Goal: Information Seeking & Learning: Learn about a topic

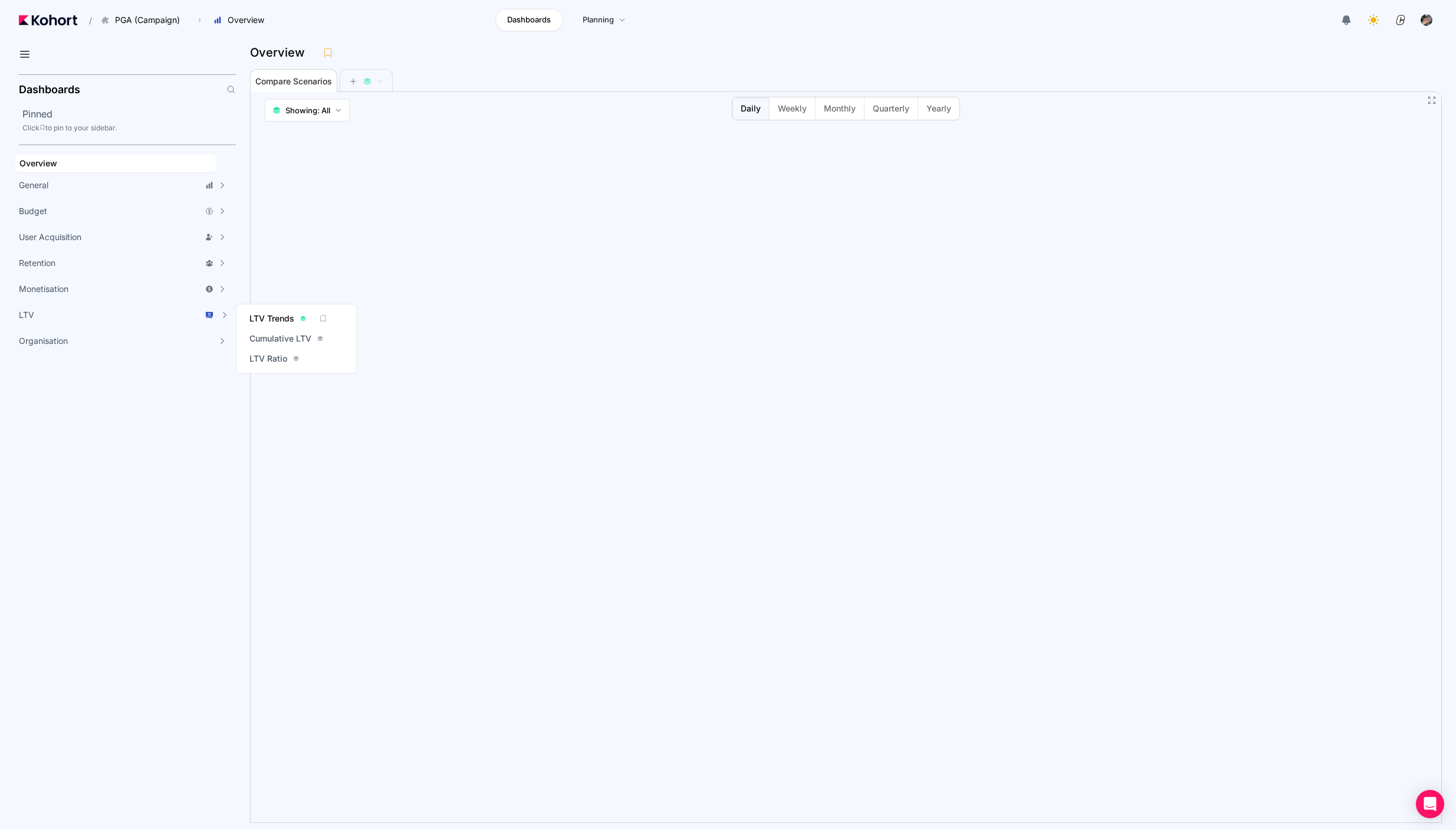
click at [263, 316] on span "LTV Trends" at bounding box center [271, 318] width 45 height 12
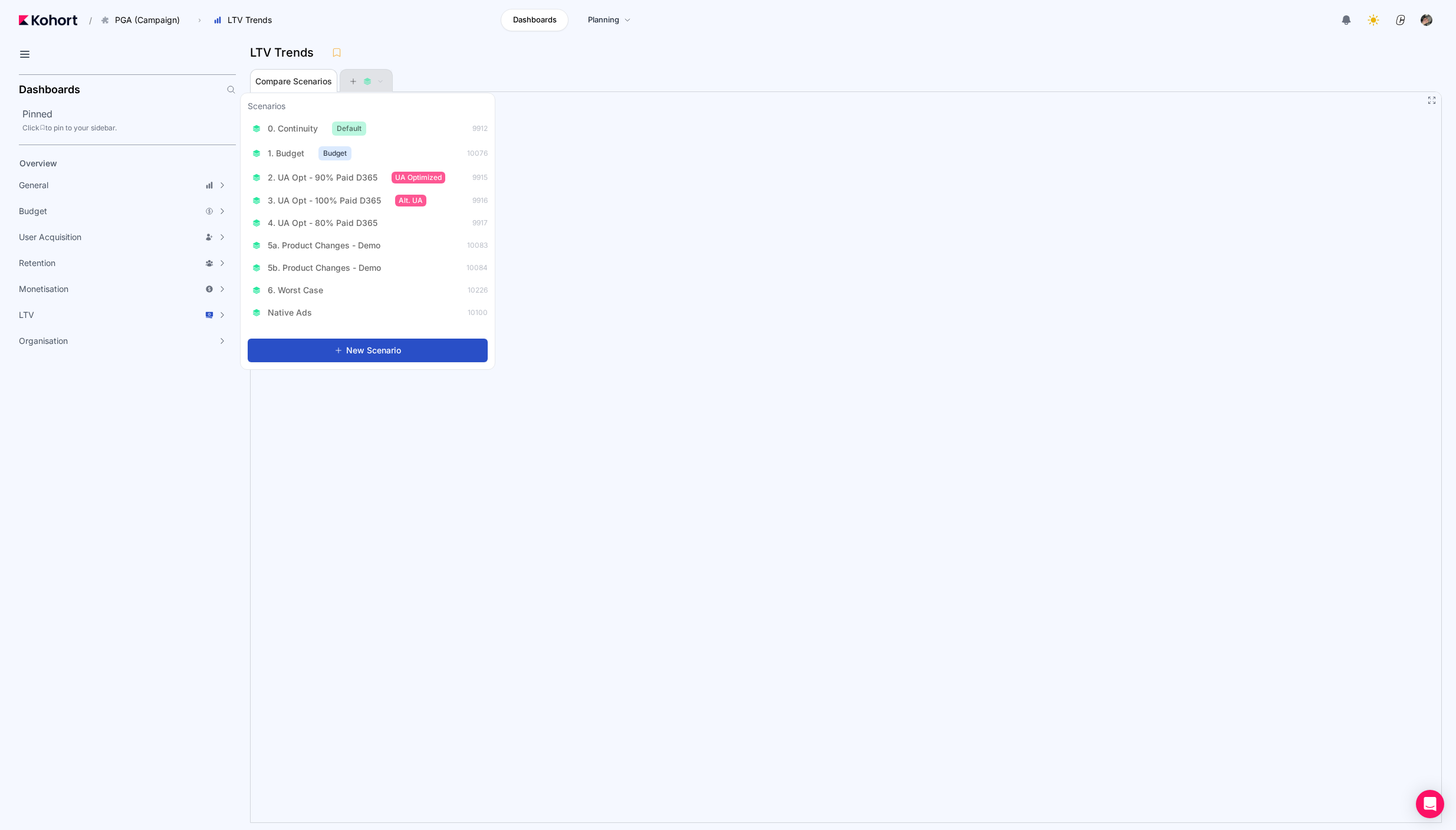
click at [351, 83] on icon at bounding box center [353, 82] width 9 height 9
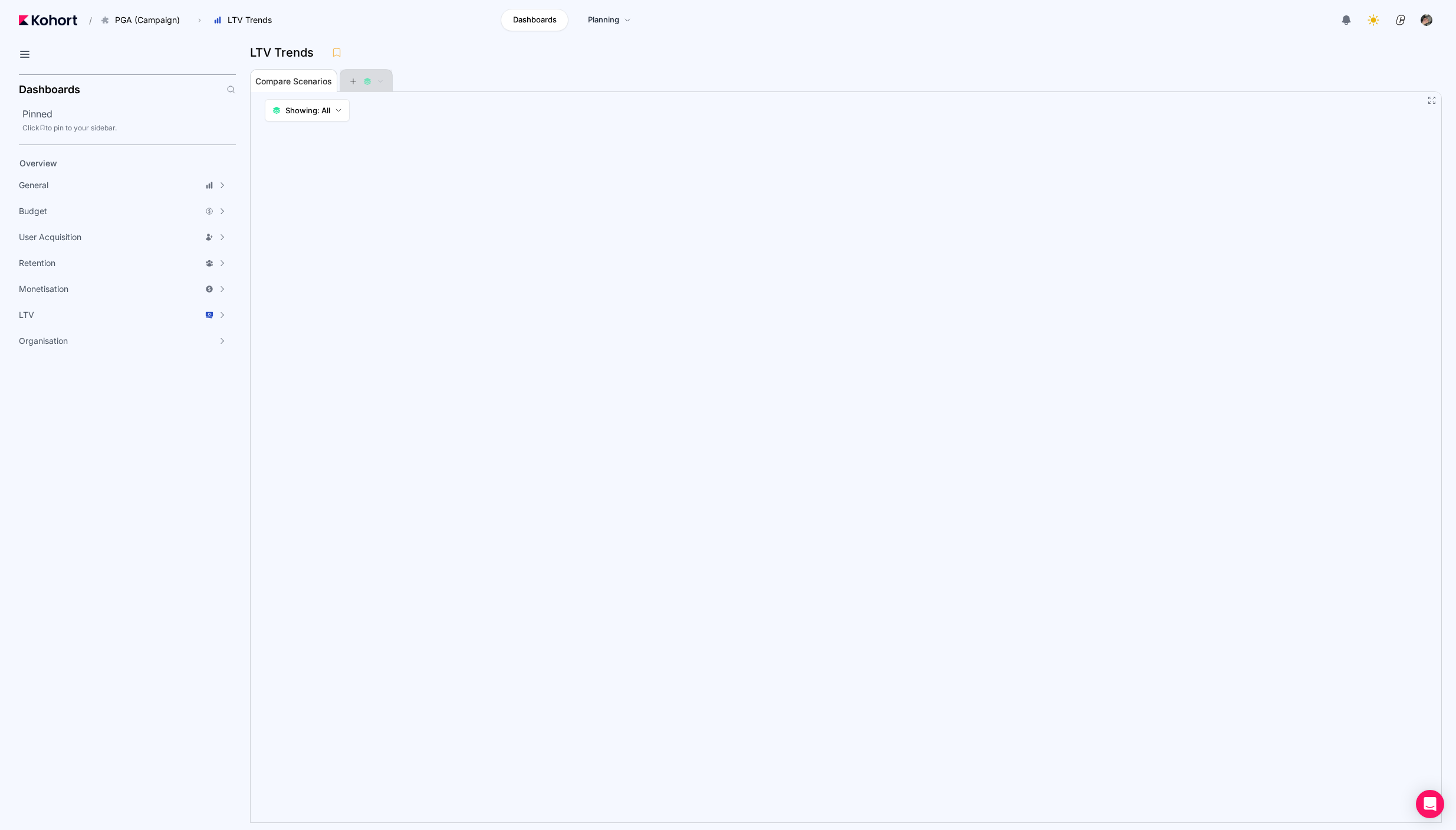
click at [348, 80] on span at bounding box center [366, 82] width 52 height 24
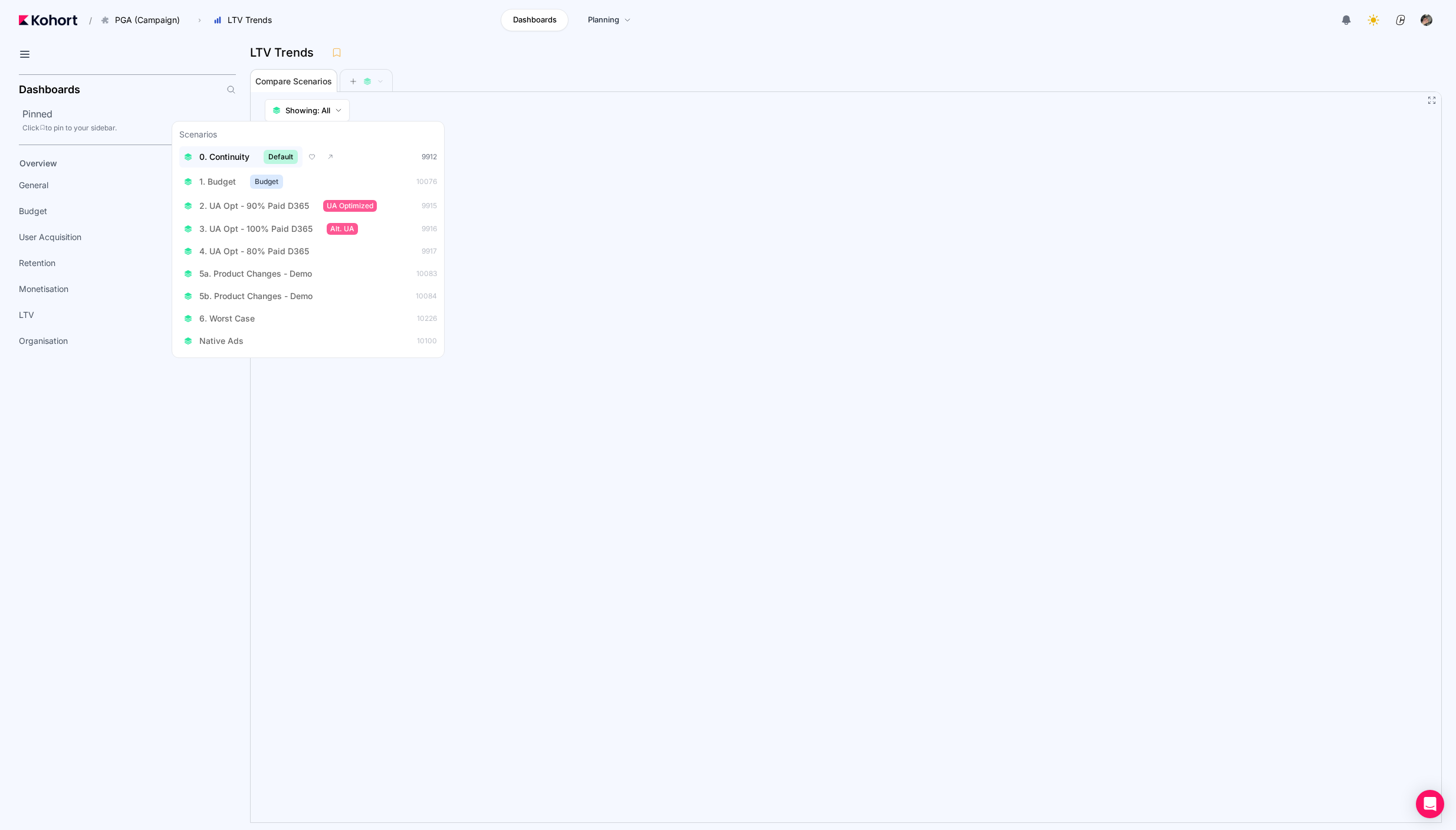
click at [239, 156] on span "0. Continuity" at bounding box center [224, 157] width 50 height 12
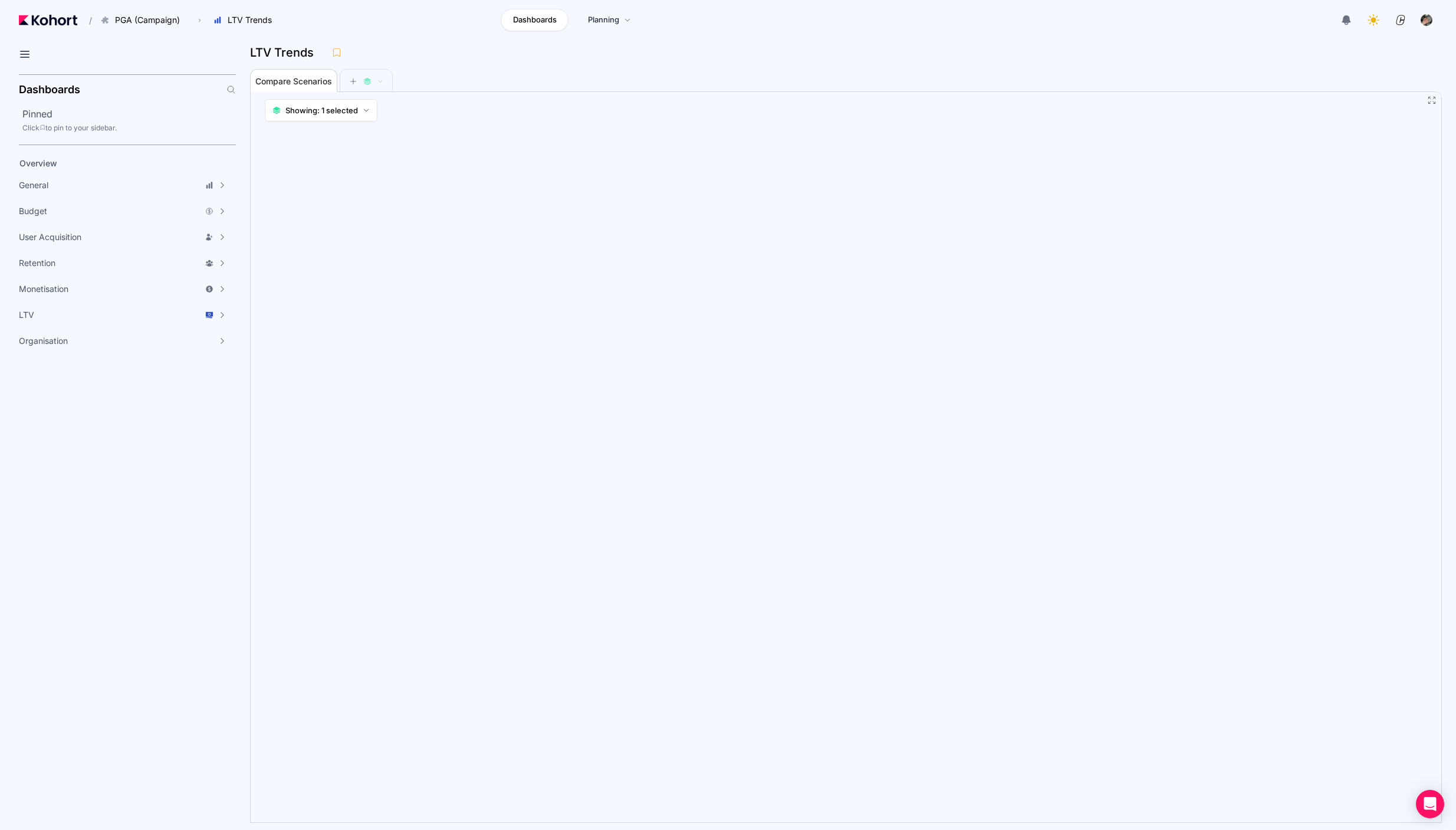
click at [1127, 79] on div "Compare Scenarios" at bounding box center [833, 80] width 1168 height 24
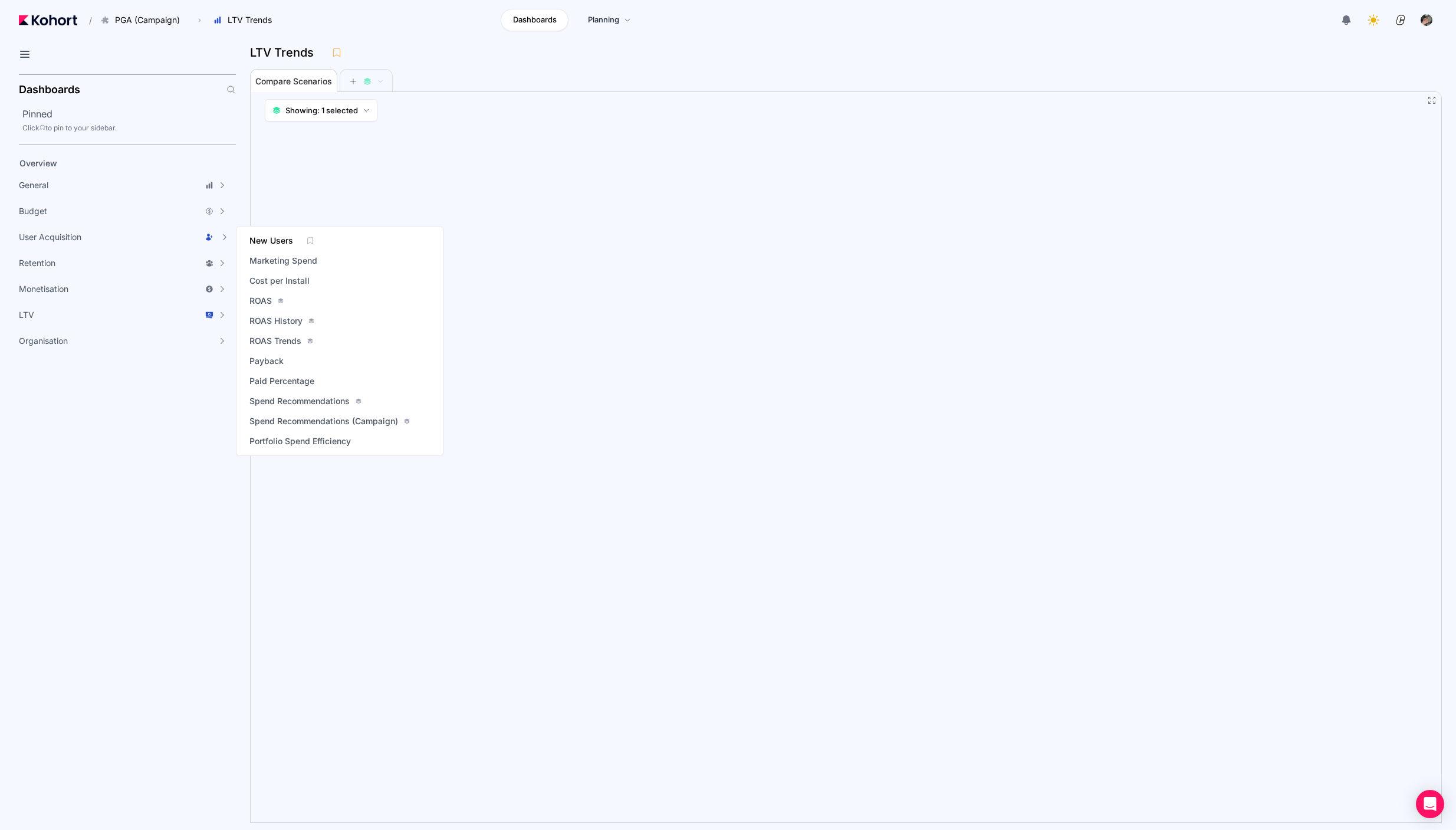
click at [278, 243] on span "New Users" at bounding box center [270, 241] width 44 height 12
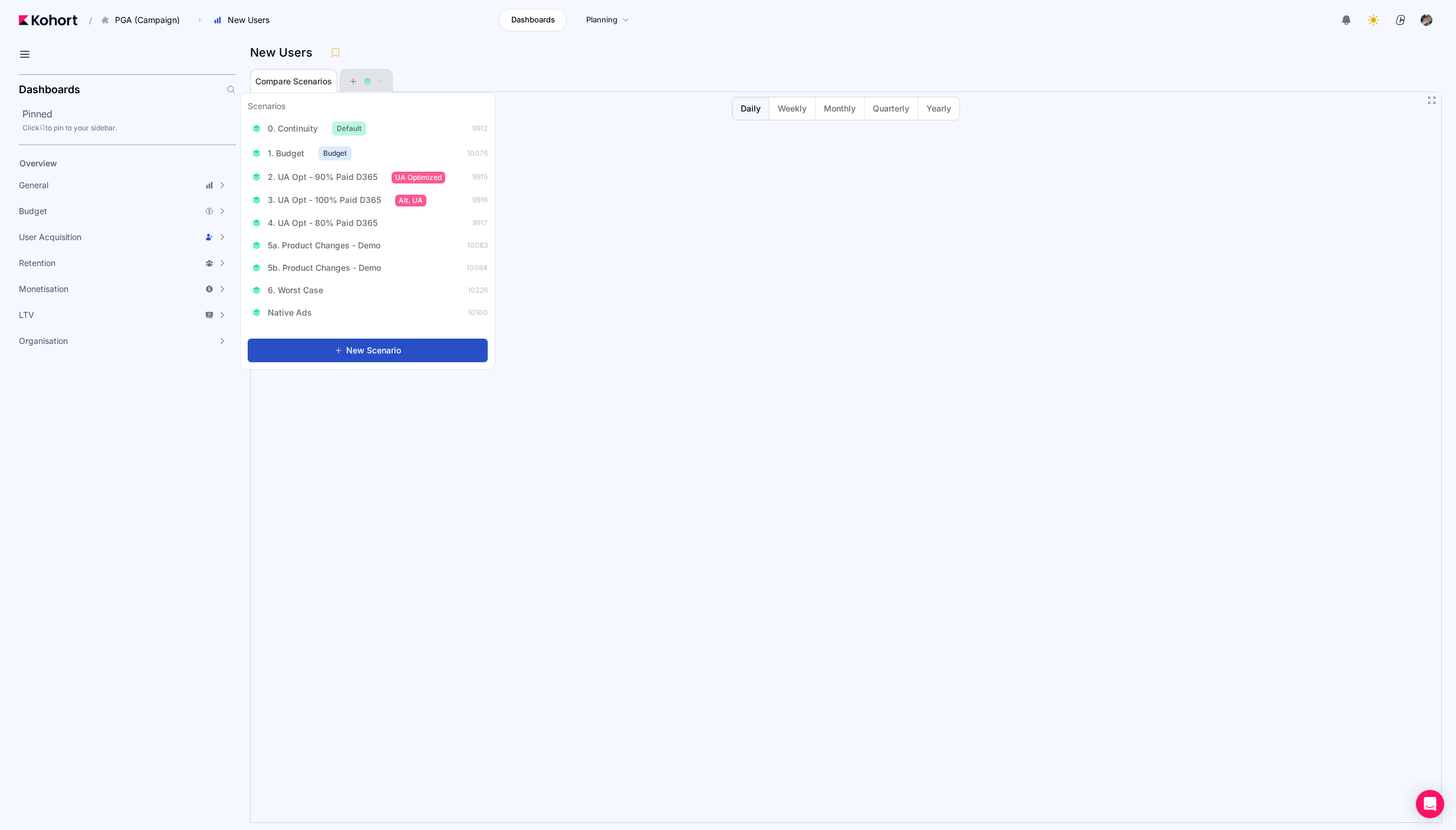
click at [355, 81] on icon at bounding box center [353, 82] width 9 height 9
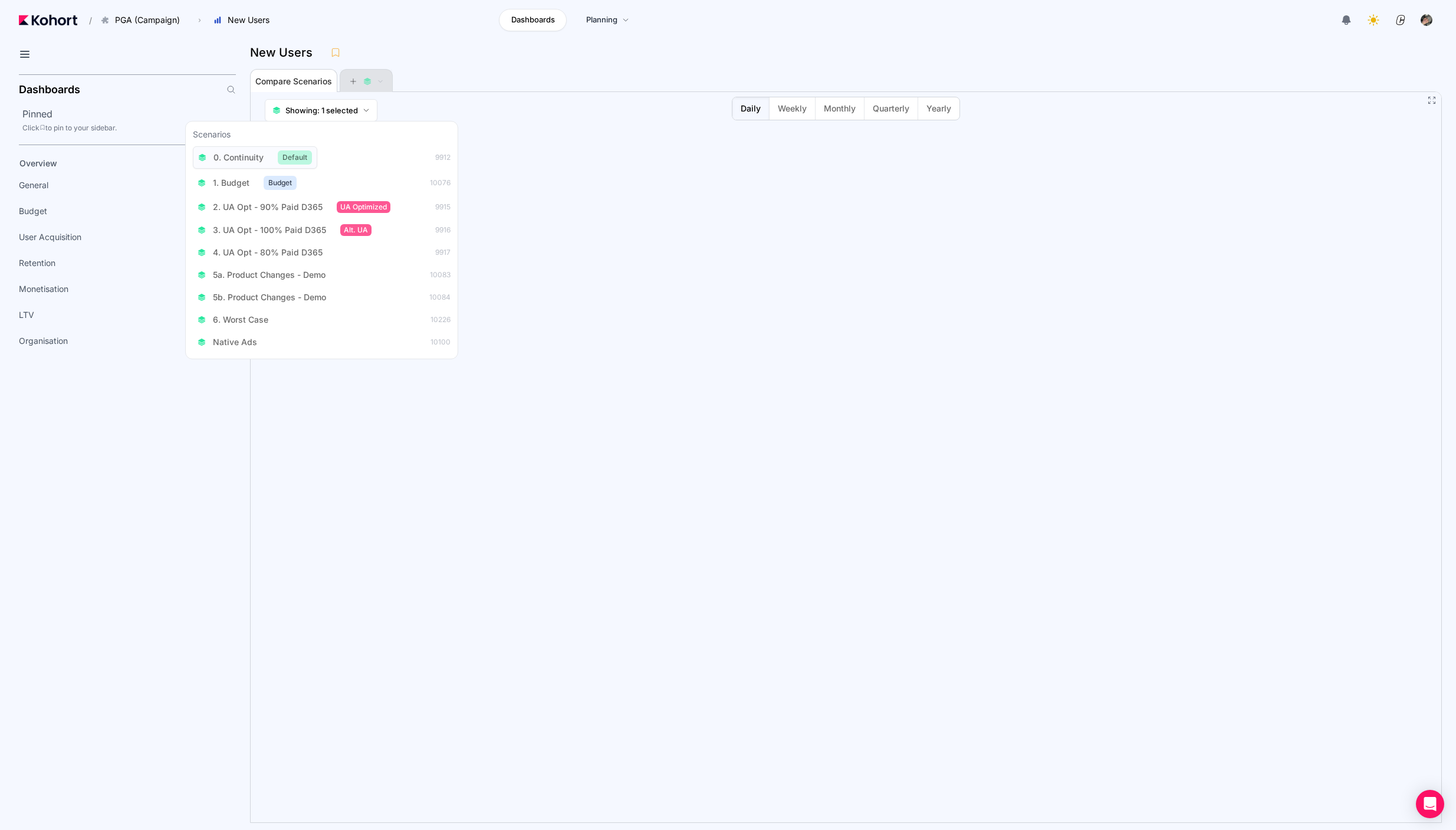
scroll to position [1, 0]
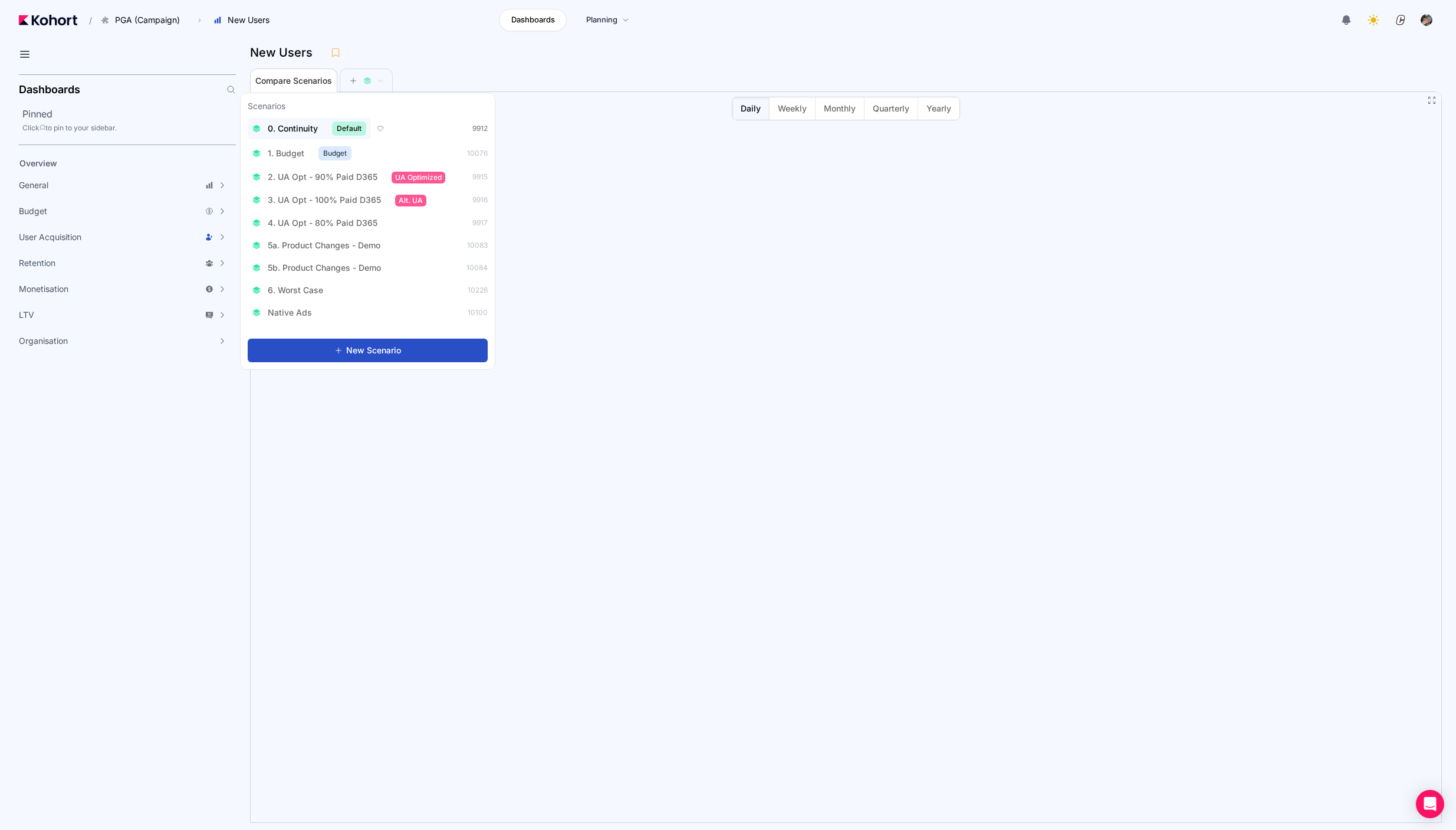
click at [309, 123] on span "0. Continuity" at bounding box center [293, 129] width 50 height 12
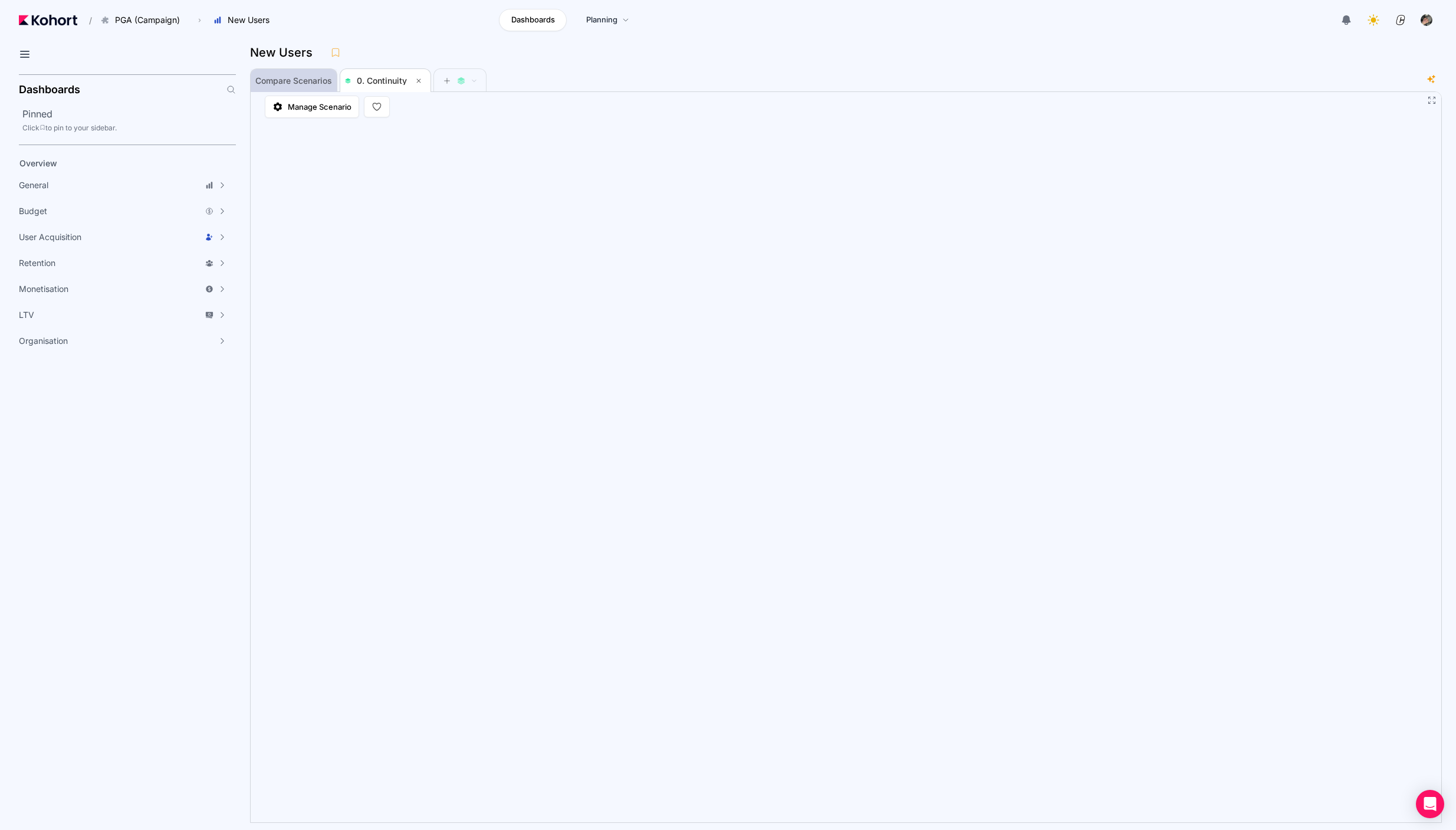
click at [309, 84] on span "Compare Scenarios" at bounding box center [293, 81] width 77 height 9
click at [148, 76] on span "PBA (Campaign)" at bounding box center [184, 80] width 155 height 12
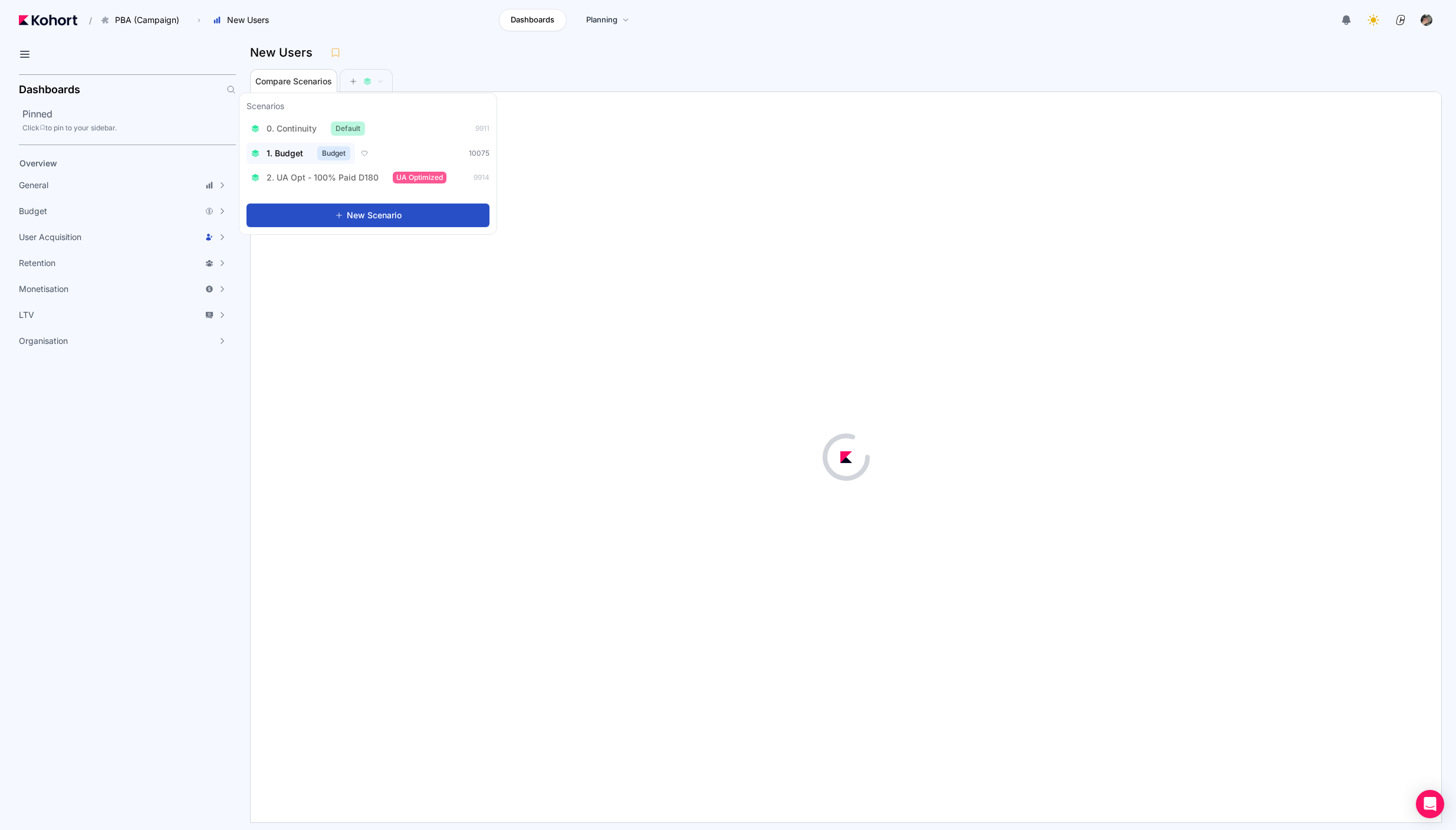
click at [293, 125] on span "0. Continuity" at bounding box center [291, 129] width 50 height 12
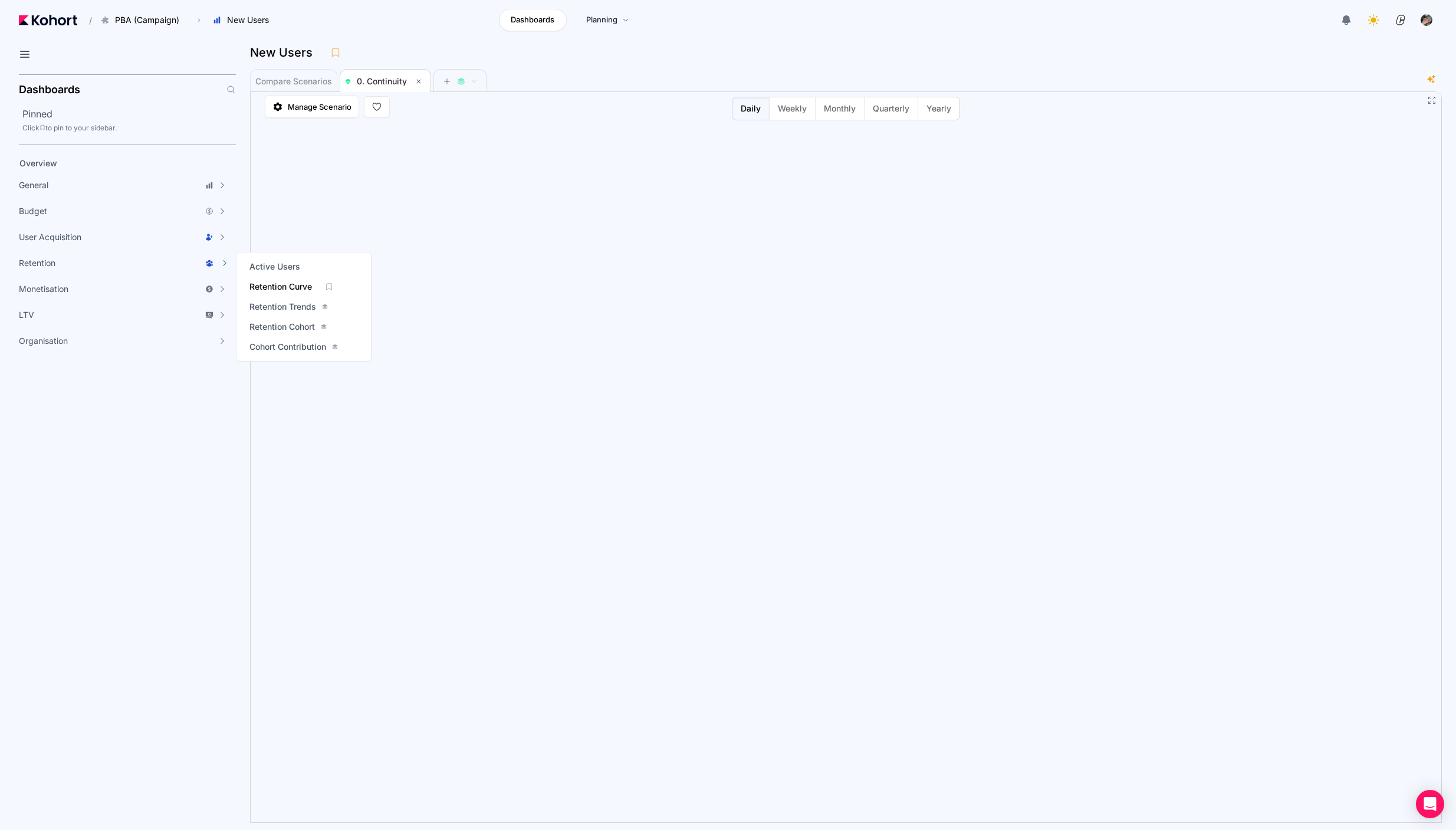
click at [275, 282] on span "Retention Curve" at bounding box center [280, 287] width 62 height 12
click at [258, 265] on span "Active Users" at bounding box center [274, 267] width 50 height 12
click at [305, 303] on span "Retention Trends" at bounding box center [282, 307] width 67 height 12
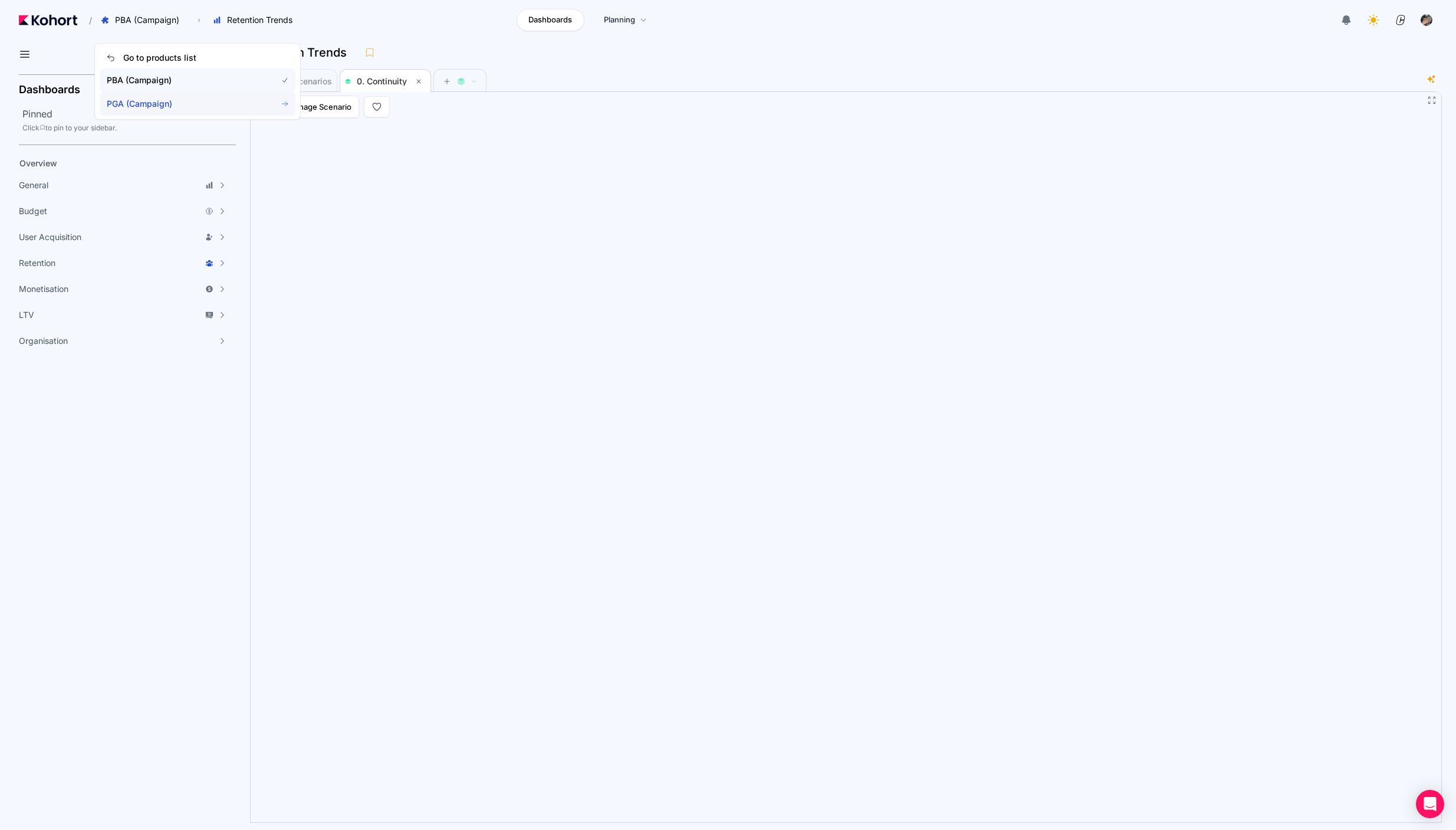
click at [146, 97] on span "PGA (Campaign)" at bounding box center [197, 104] width 195 height 24
click at [171, 100] on span "PGA (Campaign)" at bounding box center [184, 104] width 155 height 12
click at [279, 107] on span "PGA (Campaign)" at bounding box center [197, 104] width 195 height 24
click at [289, 107] on span "PGA (Campaign)" at bounding box center [197, 104] width 195 height 24
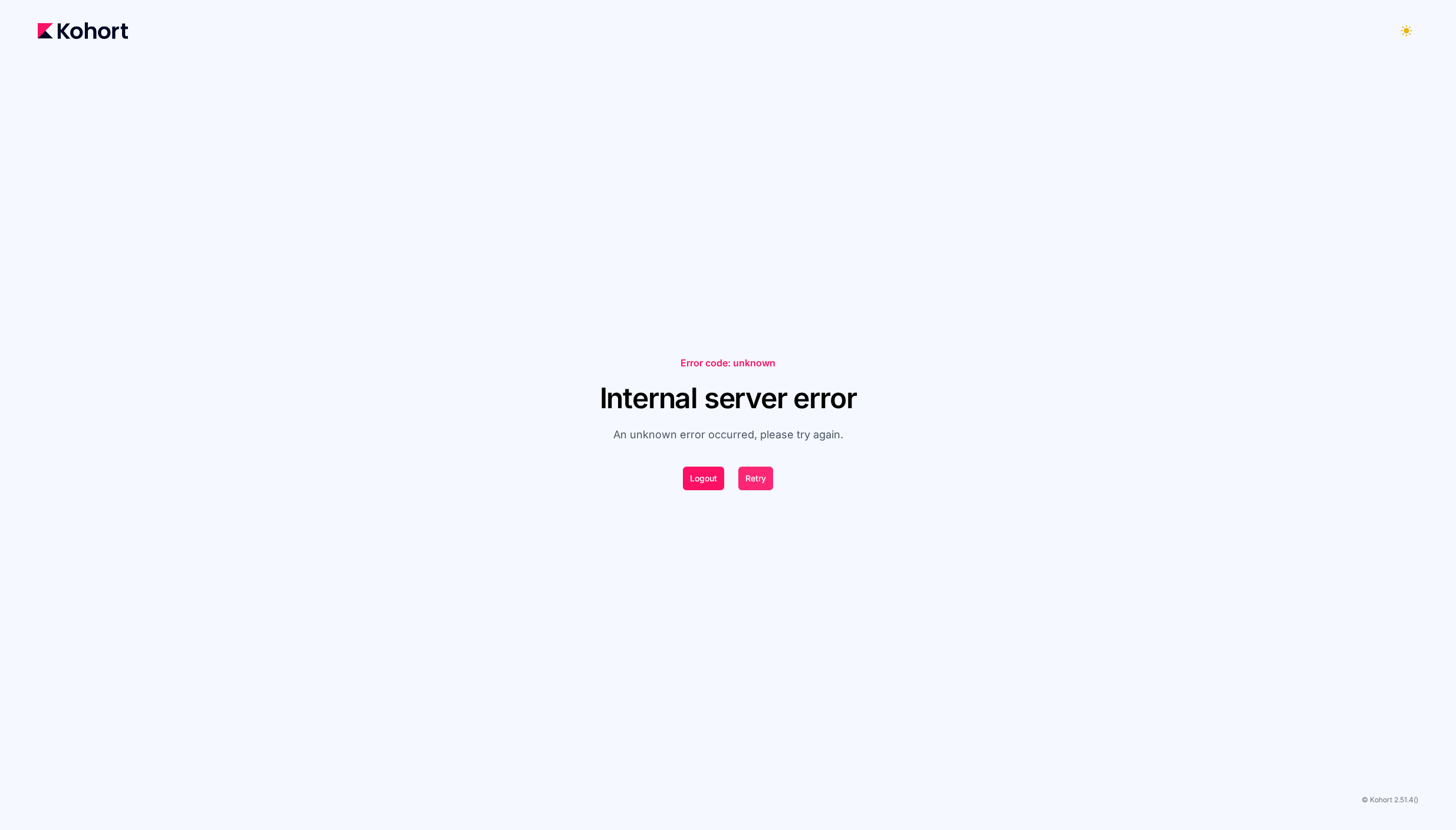
click at [757, 475] on button "Retry" at bounding box center [755, 479] width 35 height 24
